Goal: Transaction & Acquisition: Purchase product/service

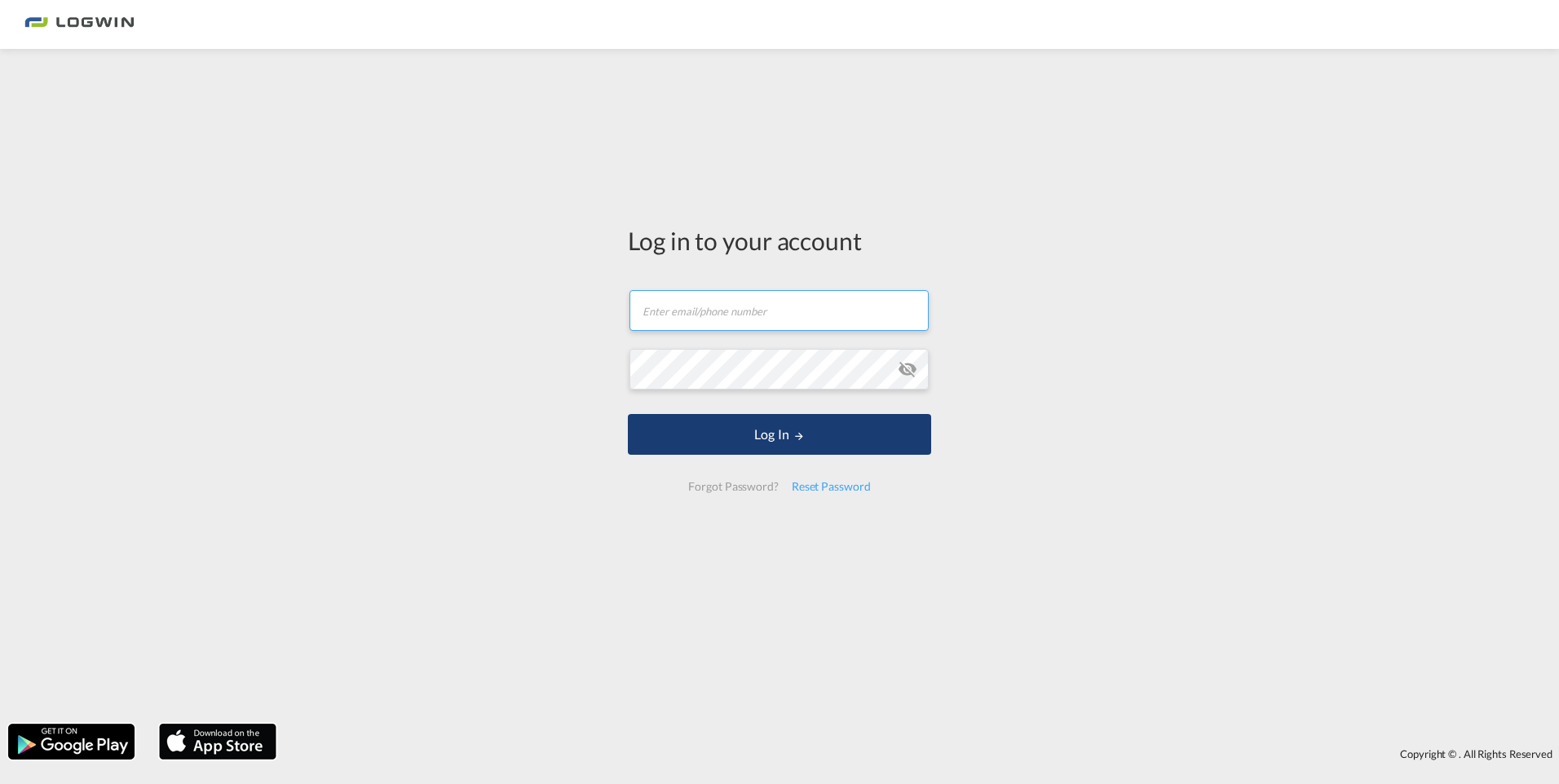
type input "[EMAIL_ADDRESS][PERSON_NAME][DOMAIN_NAME]"
click at [728, 441] on button "Log In" at bounding box center [780, 433] width 304 height 40
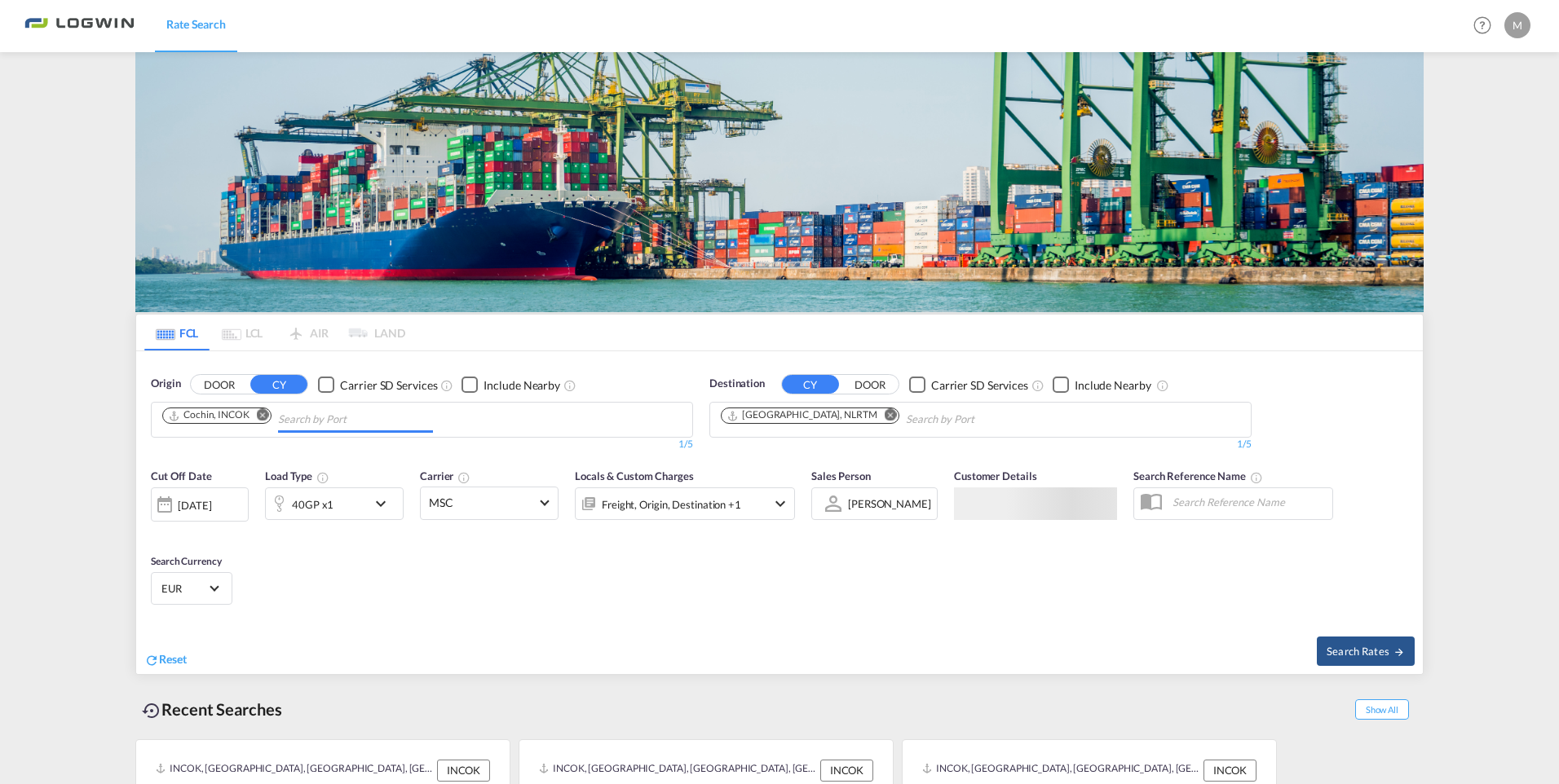
click at [279, 407] on input "Chips input." at bounding box center [356, 420] width 155 height 27
click at [269, 417] on md-icon "Remove" at bounding box center [262, 415] width 12 height 12
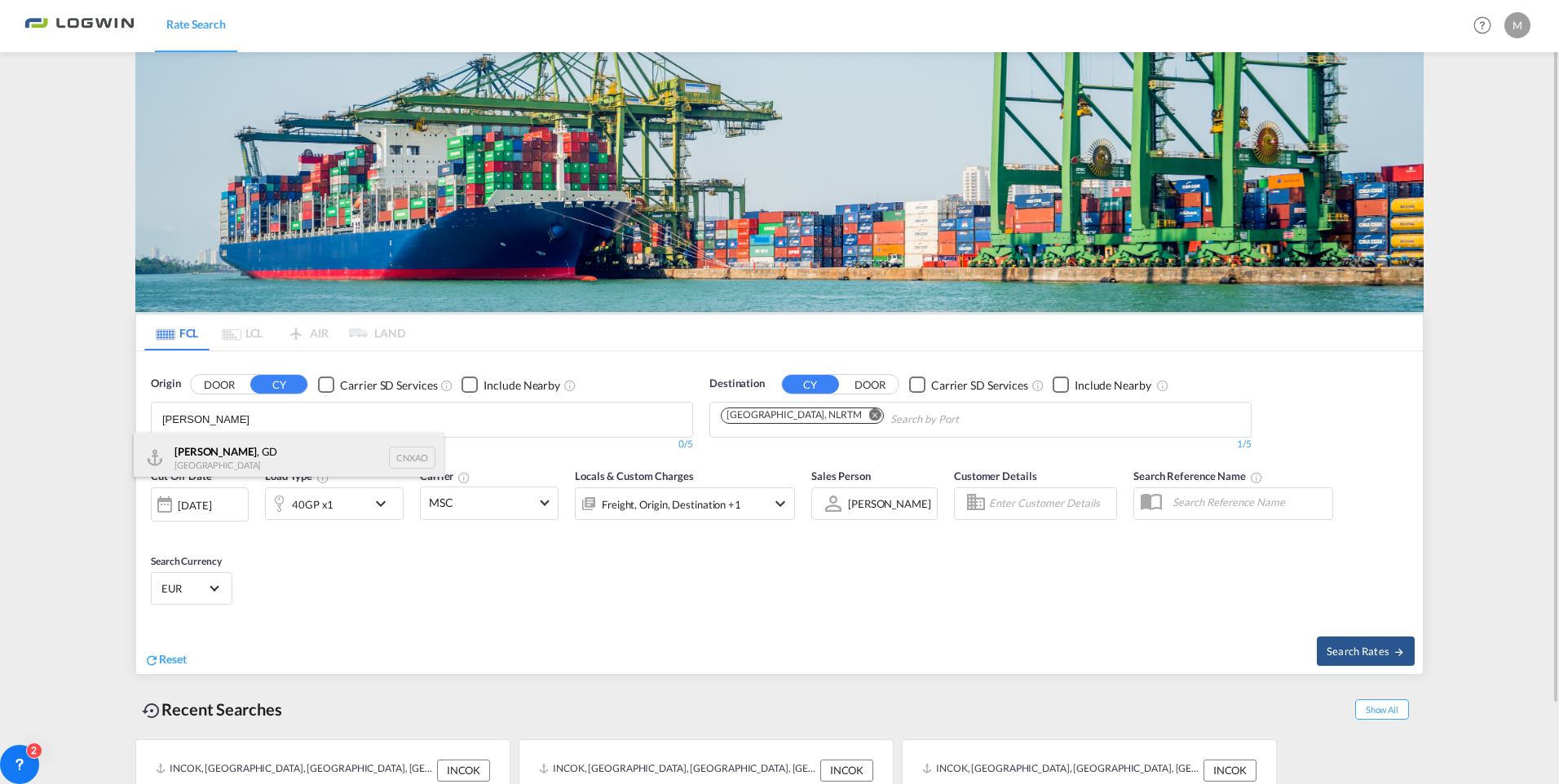
type input "[PERSON_NAME]"
click at [227, 453] on div "Xiaolan , GD [GEOGRAPHIC_DATA] CNXAO" at bounding box center [288, 457] width 310 height 49
click at [289, 409] on md-icon "Remove" at bounding box center [285, 415] width 12 height 12
type input "[PERSON_NAME]"
click at [217, 457] on div "Xiaolan , GD [GEOGRAPHIC_DATA] CNXAO" at bounding box center [288, 457] width 310 height 49
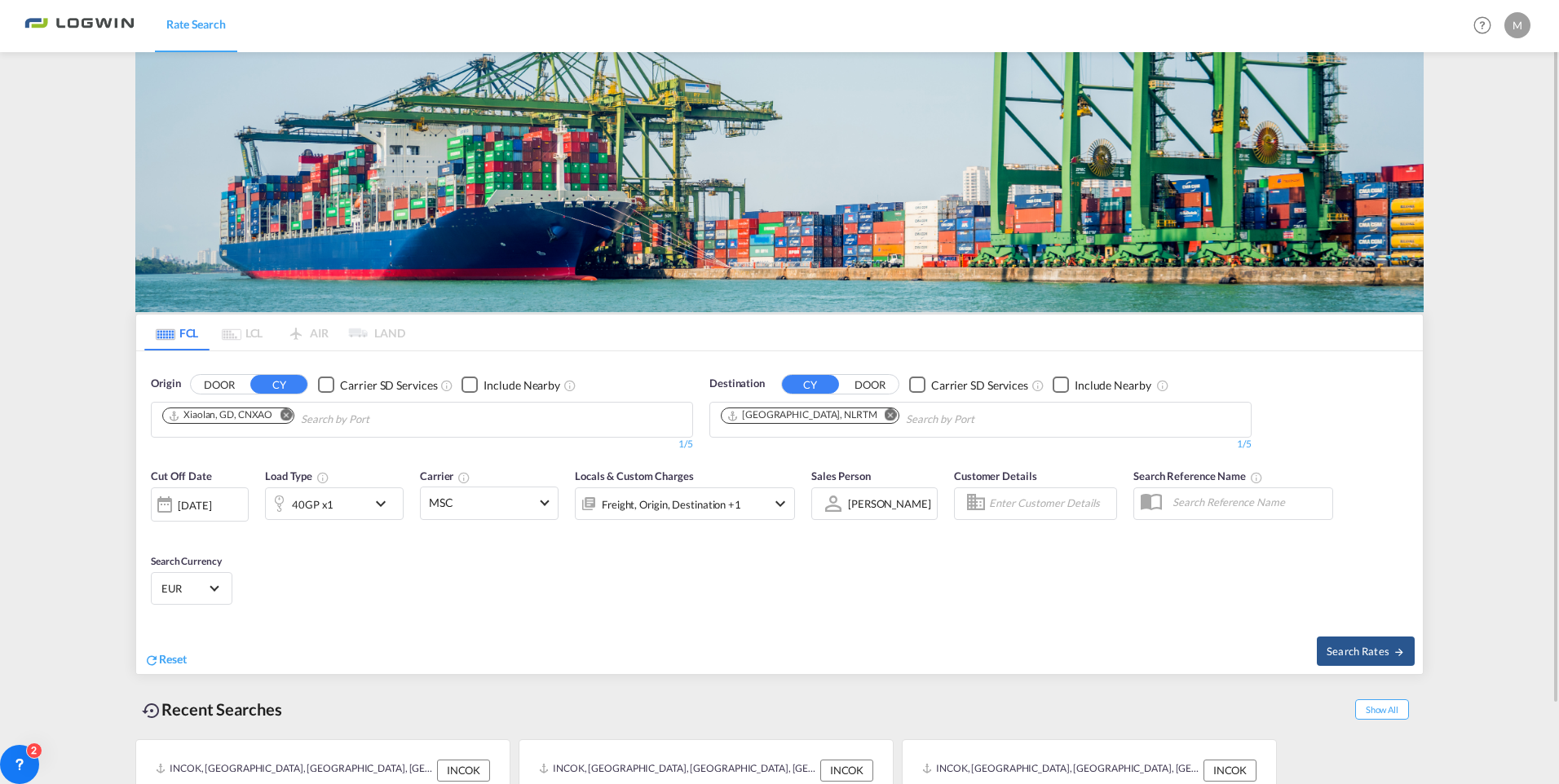
click at [362, 511] on div "40GP x1" at bounding box center [316, 503] width 101 height 32
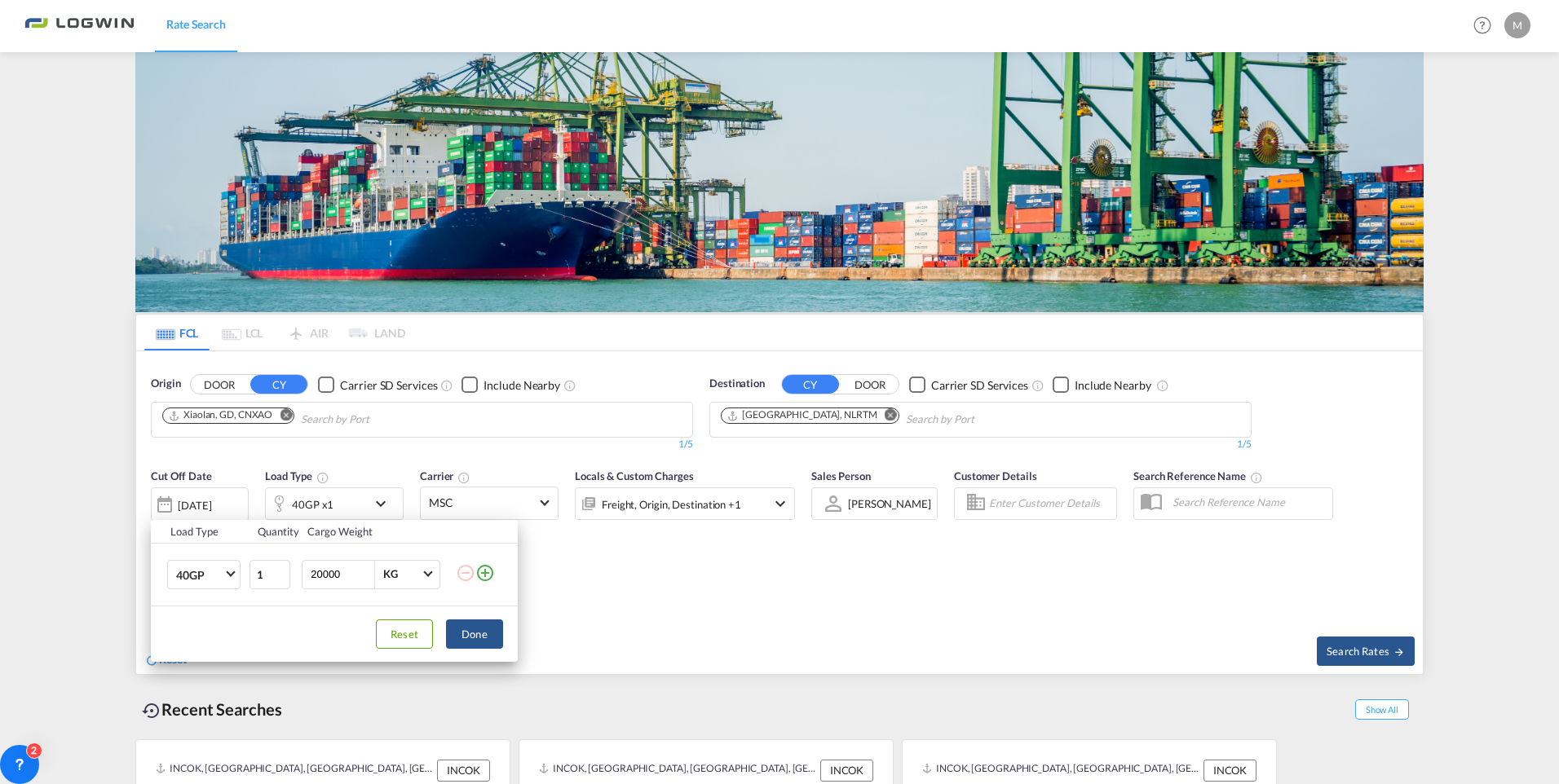
click at [490, 574] on md-icon "icon-plus-circle-outline" at bounding box center [485, 573] width 20 height 20
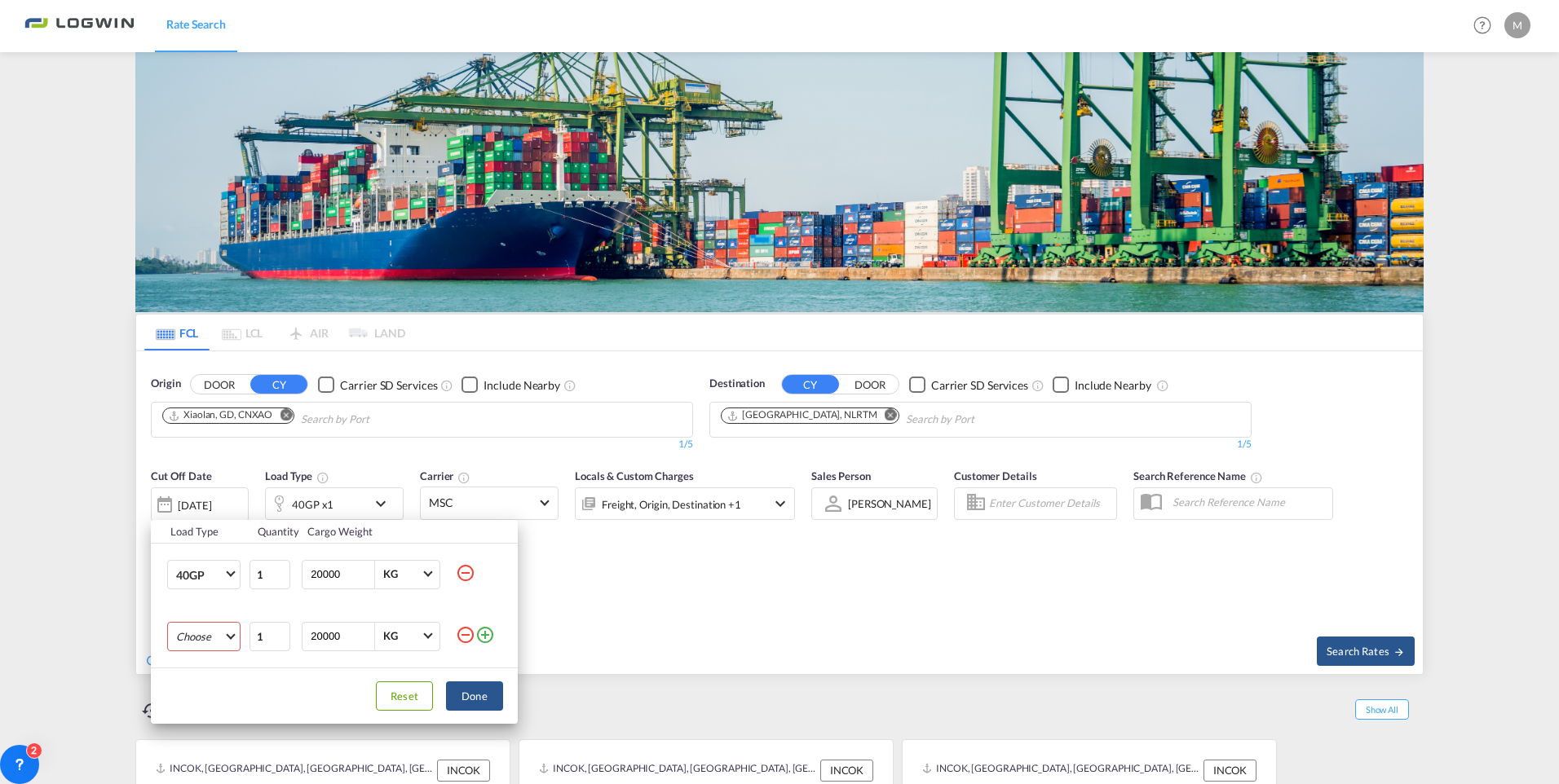
click at [230, 637] on md-select "Choose 20GP 40GP 40HC 45HC 20RE 40RE 40HR 20OT 40OT 20FR 40FR 40NR 20NR 45S 20T…" at bounding box center [203, 637] width 74 height 29
click at [201, 585] on div "20GP" at bounding box center [190, 587] width 28 height 15
click at [473, 700] on button "Done" at bounding box center [475, 696] width 57 height 29
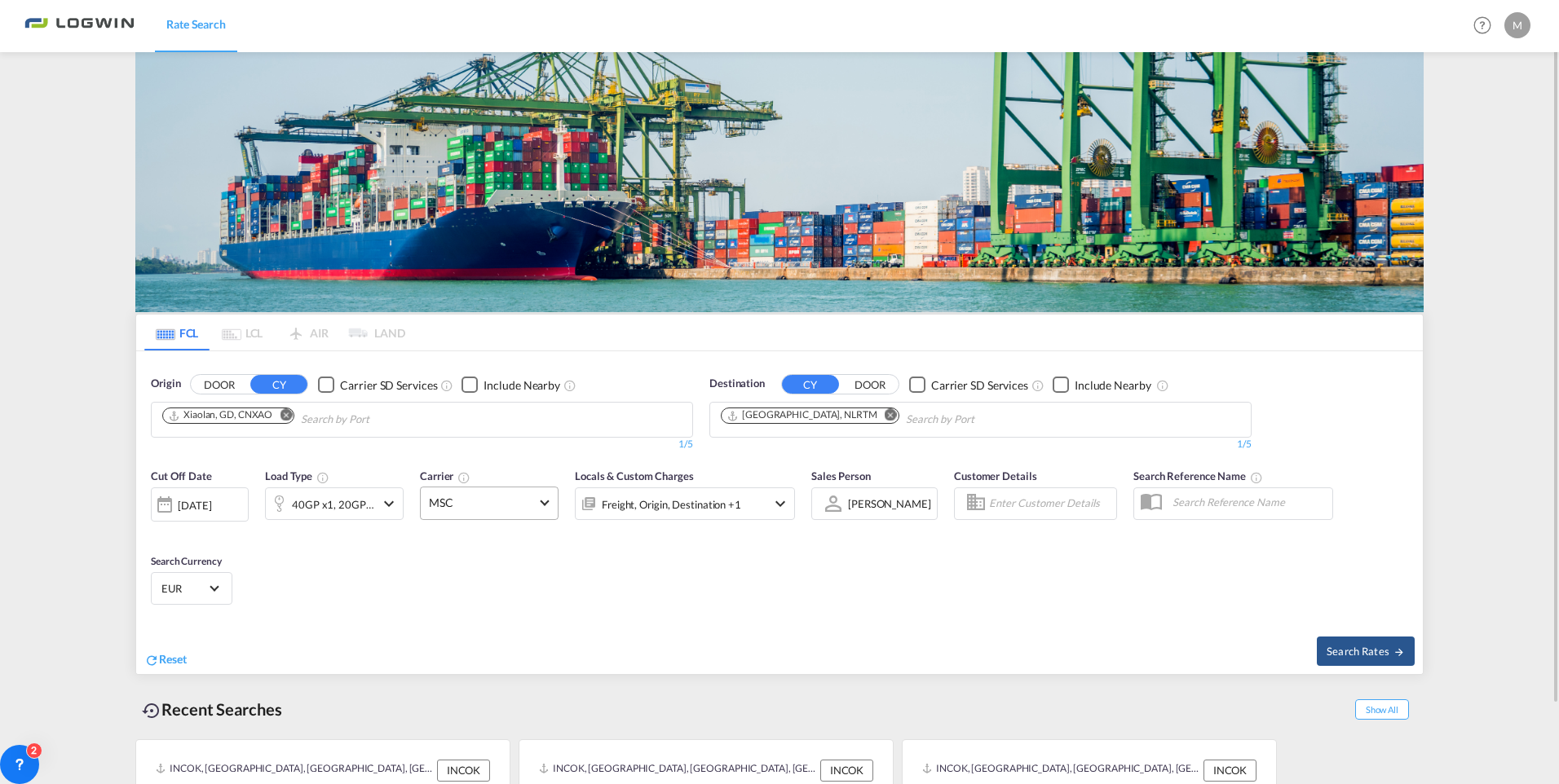
click at [535, 512] on md-select-value "MSC" at bounding box center [489, 503] width 137 height 31
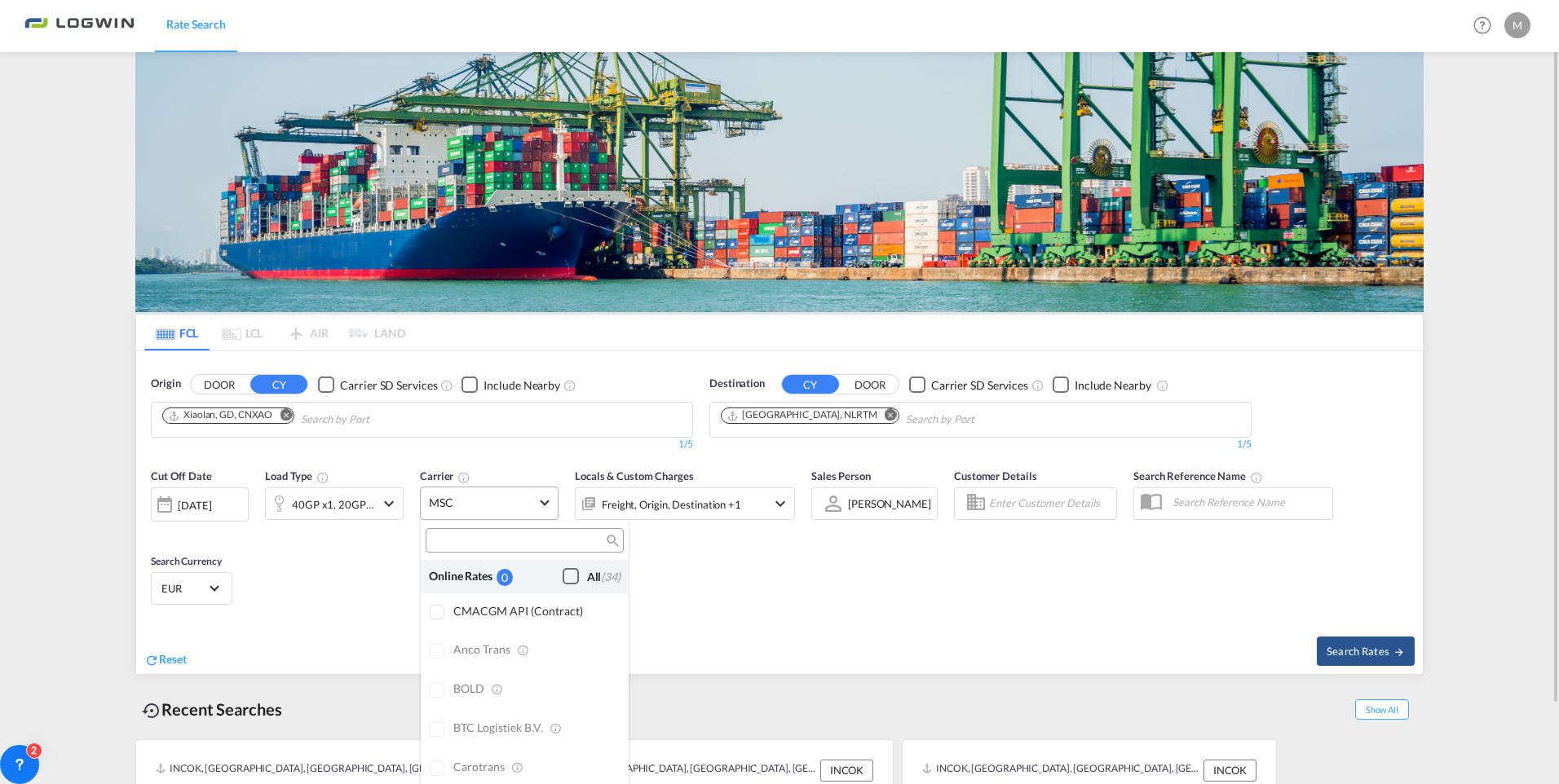
scroll to position [2795, 0]
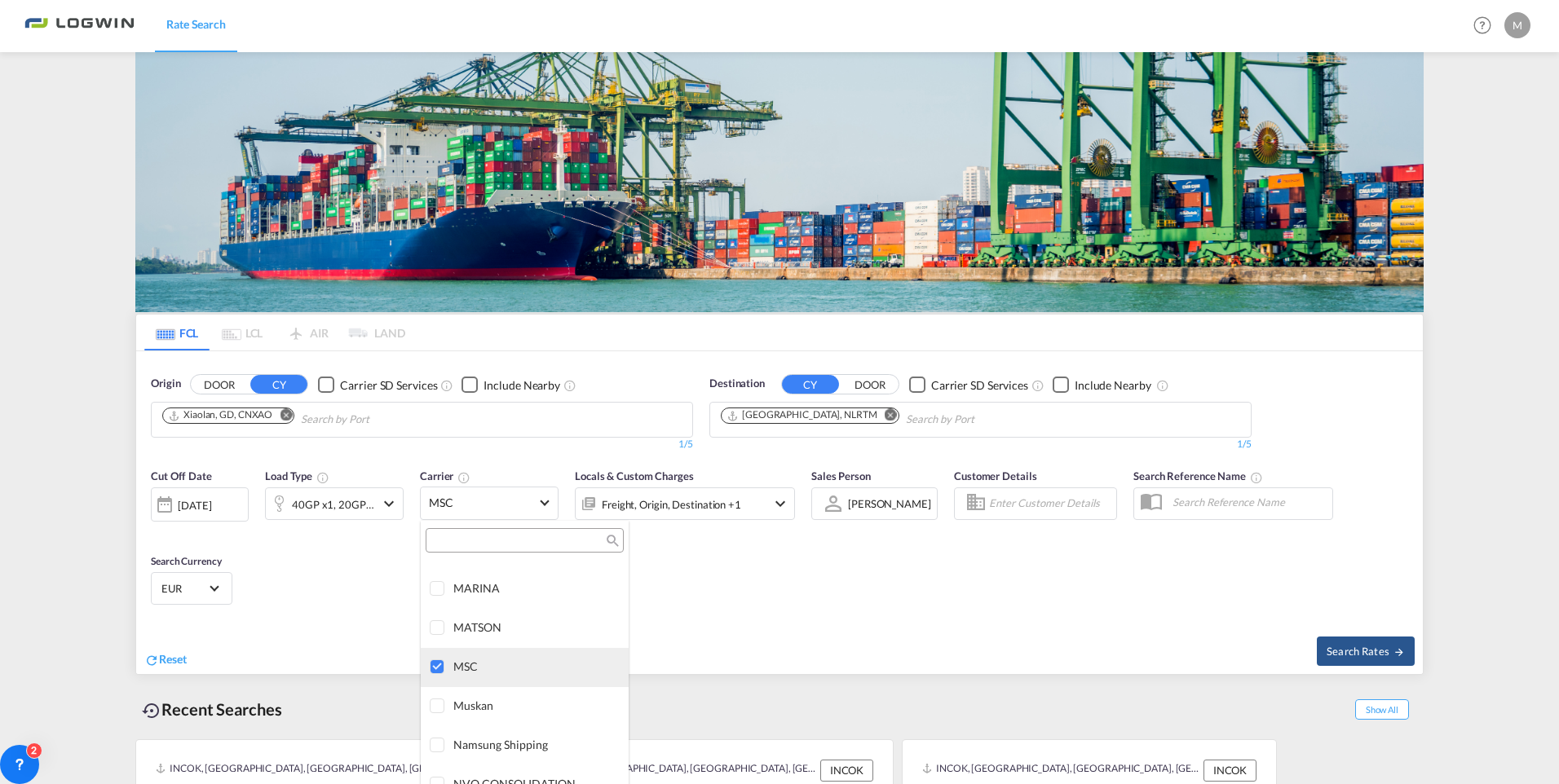
click at [430, 665] on div at bounding box center [437, 667] width 17 height 17
click at [464, 547] on input "search" at bounding box center [518, 540] width 175 height 15
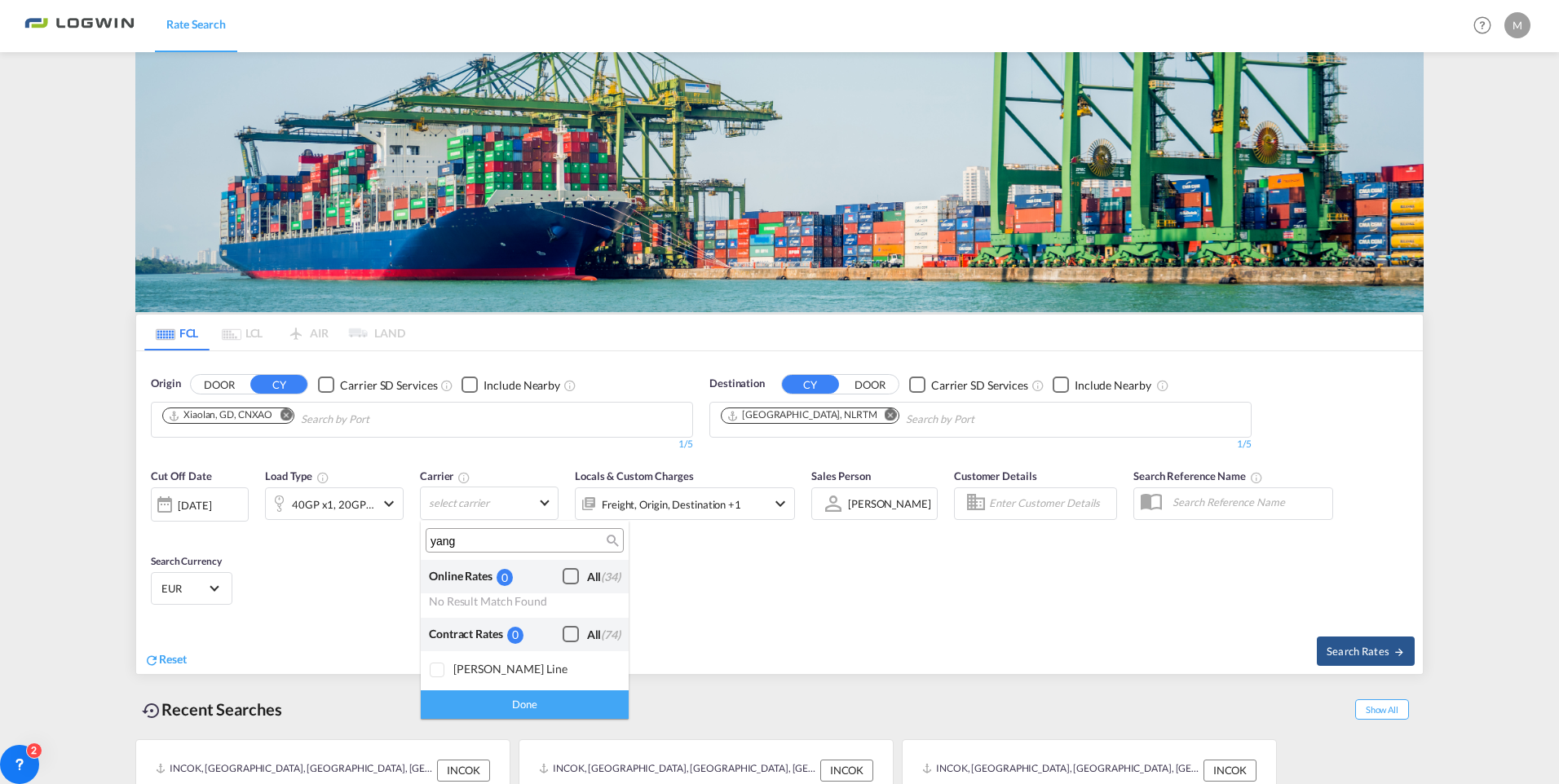
scroll to position [0, 0]
click at [441, 668] on div at bounding box center [437, 670] width 17 height 17
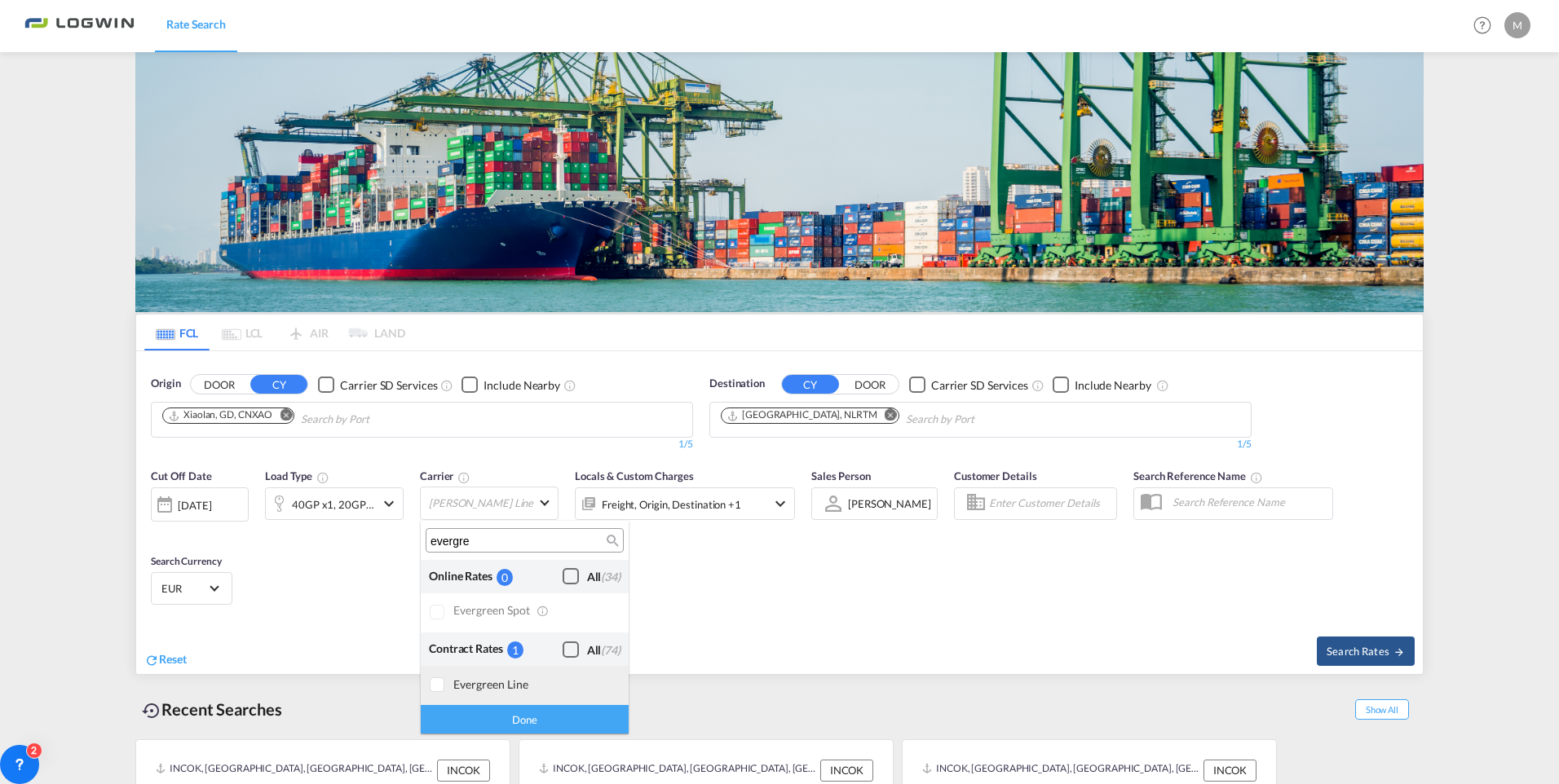
type input "evergre"
click at [440, 682] on div at bounding box center [437, 685] width 17 height 17
drag, startPoint x: 509, startPoint y: 724, endPoint x: 511, endPoint y: 714, distance: 10.2
click at [510, 724] on div "Done" at bounding box center [524, 718] width 207 height 28
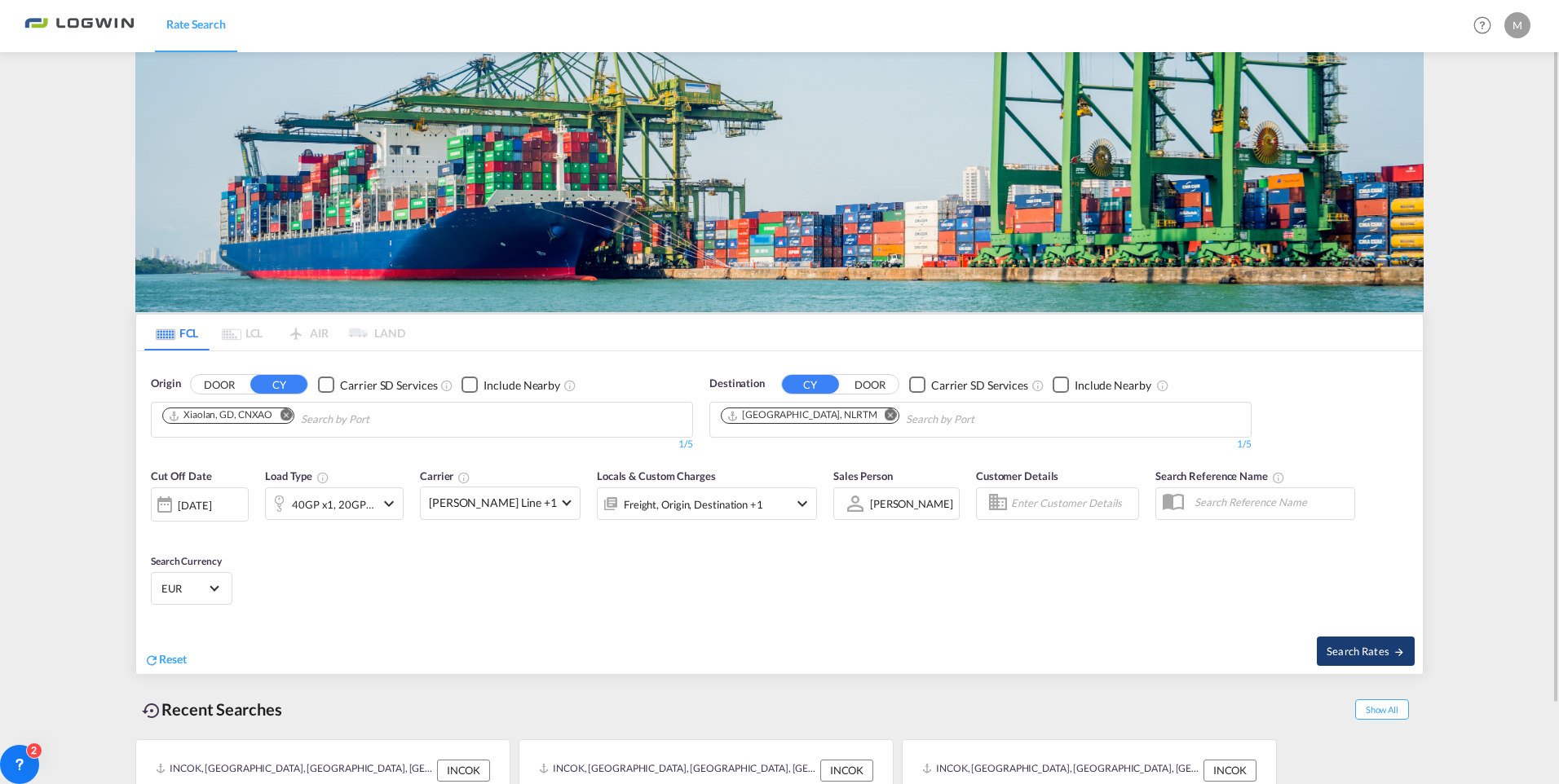
click at [1369, 648] on span "Search Rates" at bounding box center [1365, 650] width 79 height 13
type input "CNXAO to NLRTM / [DATE]"
